Goal: Use online tool/utility

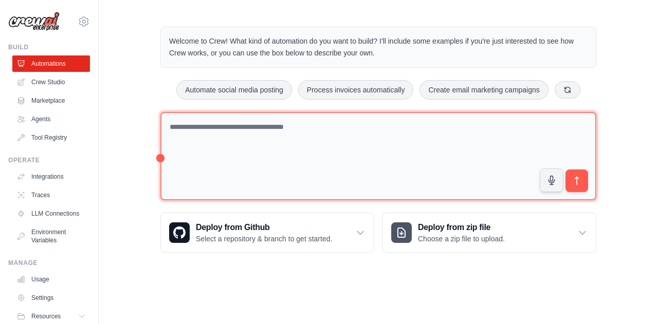
click at [163, 157] on textarea at bounding box center [378, 156] width 436 height 89
drag, startPoint x: 170, startPoint y: 112, endPoint x: 171, endPoint y: 103, distance: 8.4
click at [171, 103] on div "Welcome to Crew! What kind of automation do you want to build? I'll include som…" at bounding box center [378, 139] width 461 height 259
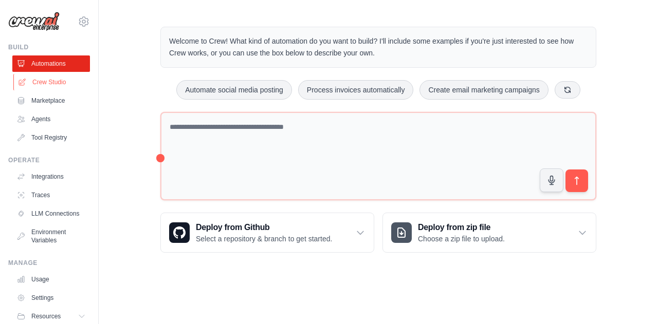
click at [55, 81] on link "Crew Studio" at bounding box center [52, 82] width 78 height 16
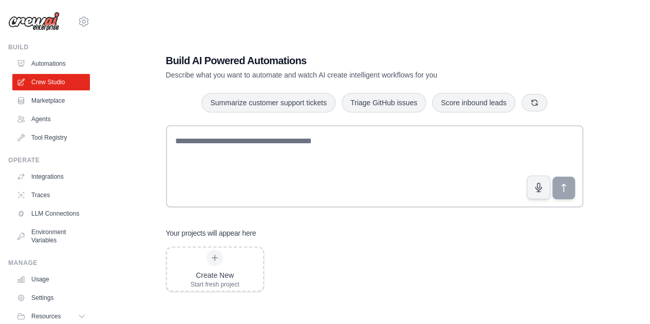
click at [49, 64] on link "Automations" at bounding box center [51, 64] width 78 height 16
